Goal: Task Accomplishment & Management: Manage account settings

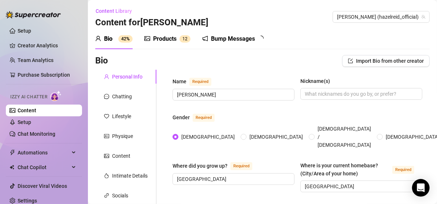
radio input "true"
type input "[DATE]"
click at [320, 92] on input "Nickname(s)" at bounding box center [361, 94] width 112 height 8
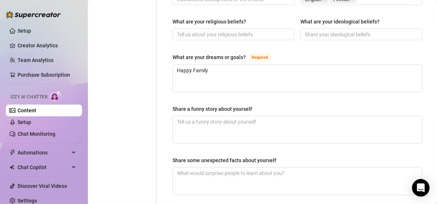
scroll to position [549, 0]
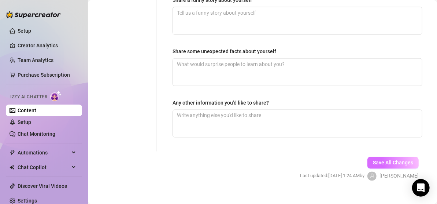
type input "[PERSON_NAME]"
click at [379, 160] on span "Save All Changes" at bounding box center [393, 163] width 40 height 6
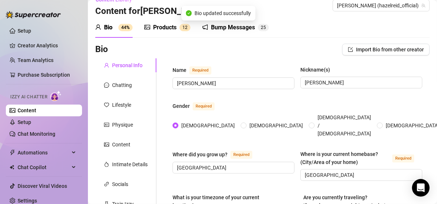
scroll to position [0, 0]
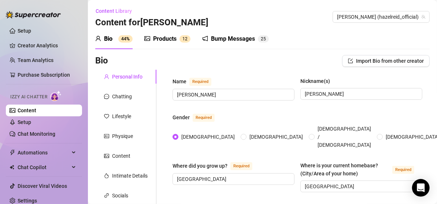
click at [172, 41] on div "Products" at bounding box center [164, 38] width 23 height 9
